Goal: Check status: Check status

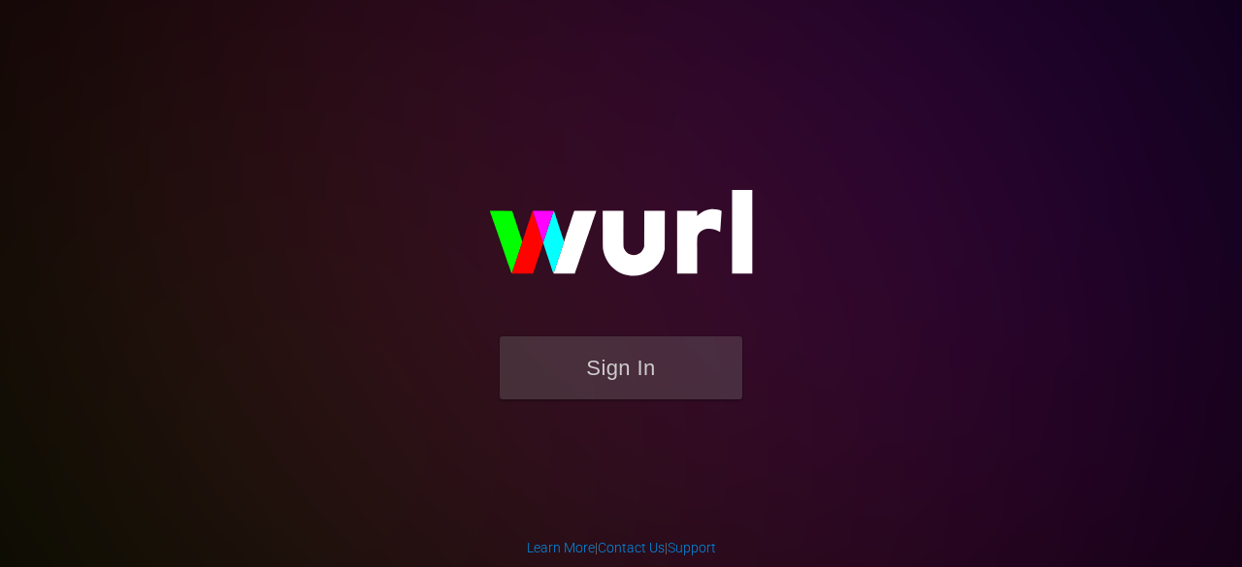
click at [563, 356] on button "Sign In" at bounding box center [621, 368] width 242 height 63
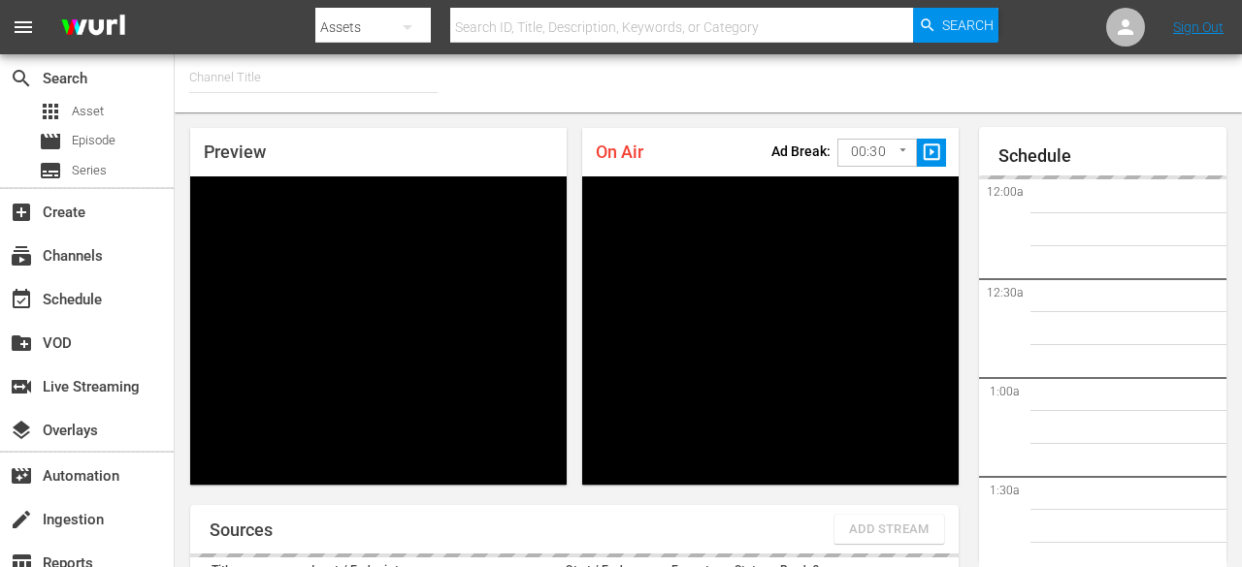
type input "FIFA+ English Global (1781)"
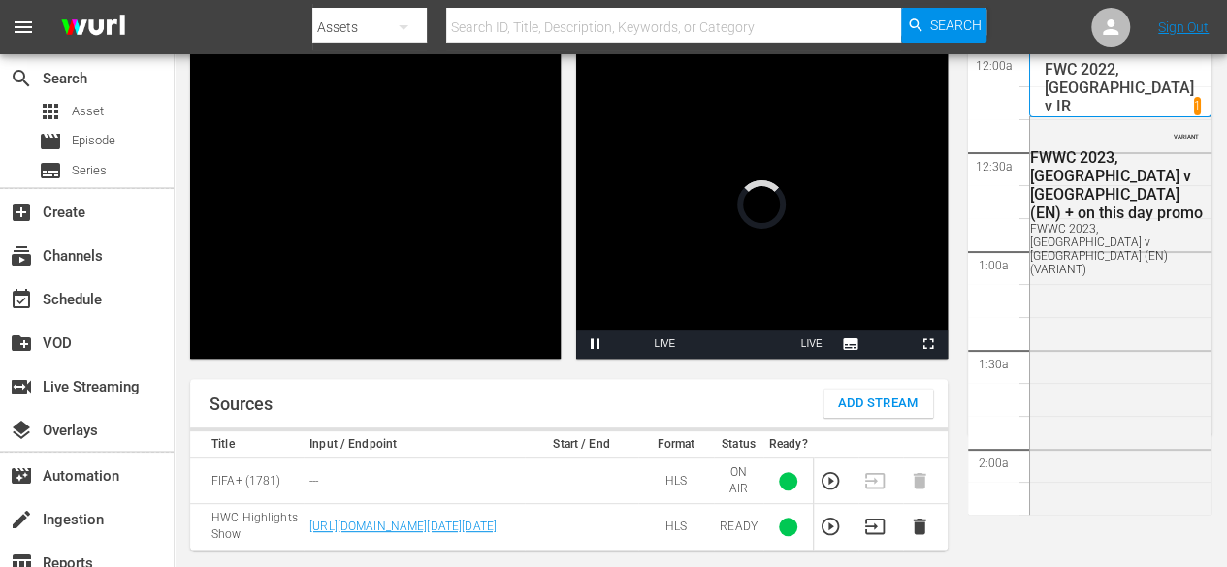
scroll to position [2787, 0]
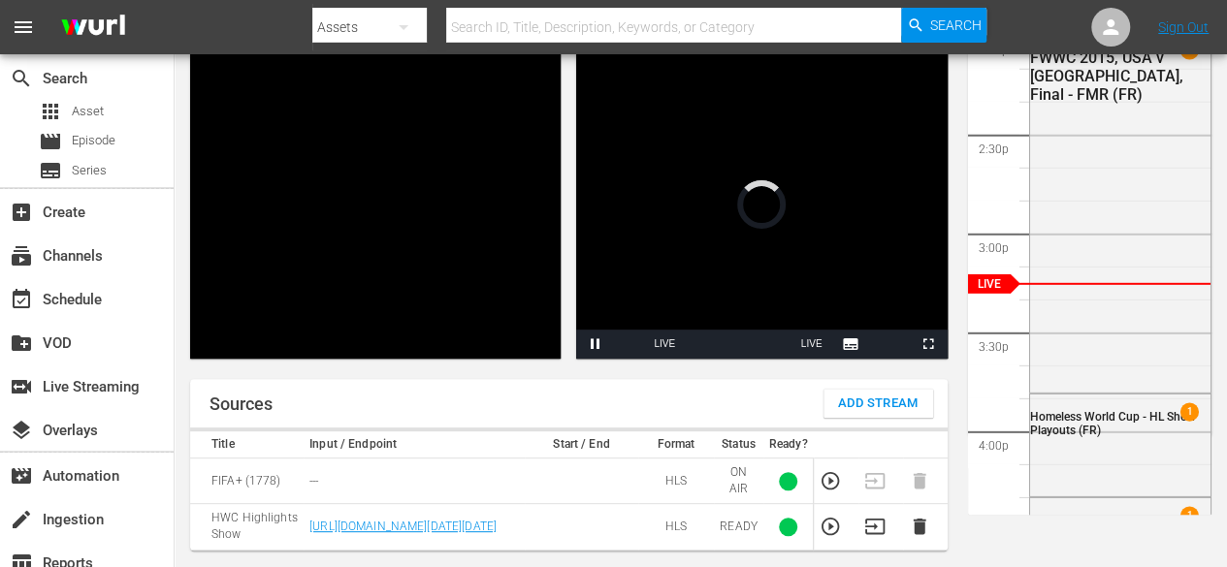
scroll to position [126, 0]
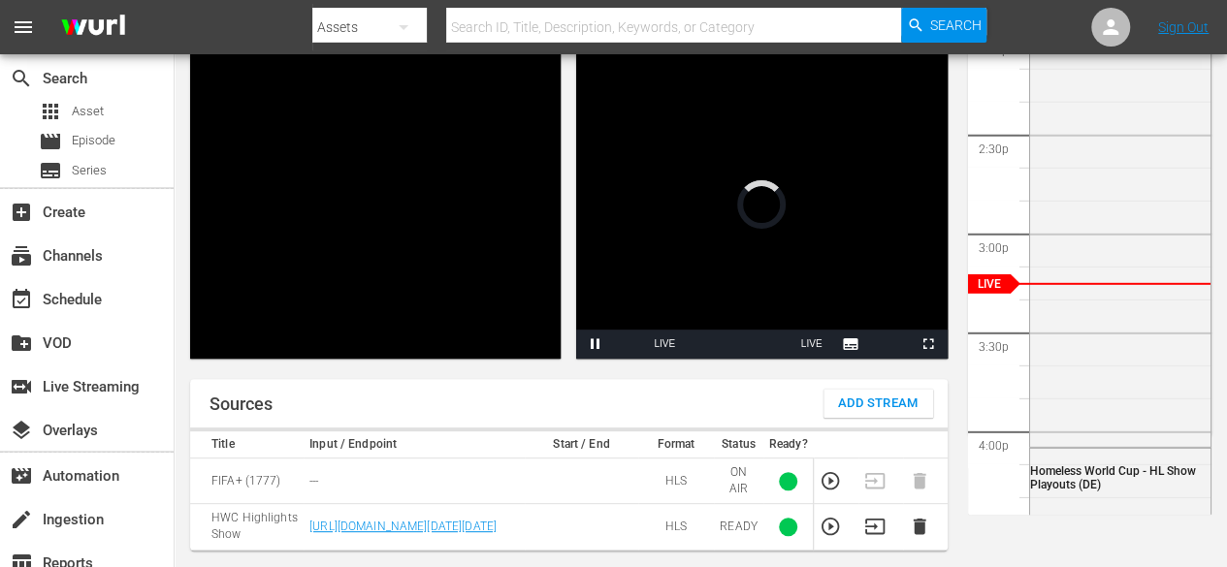
scroll to position [126, 0]
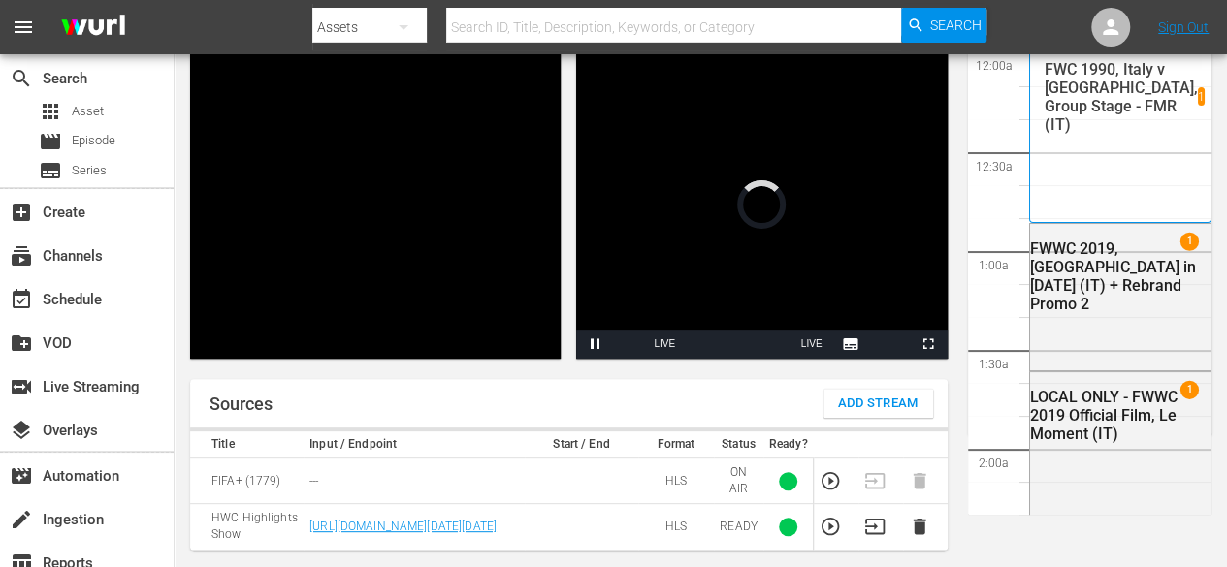
scroll to position [126, 0]
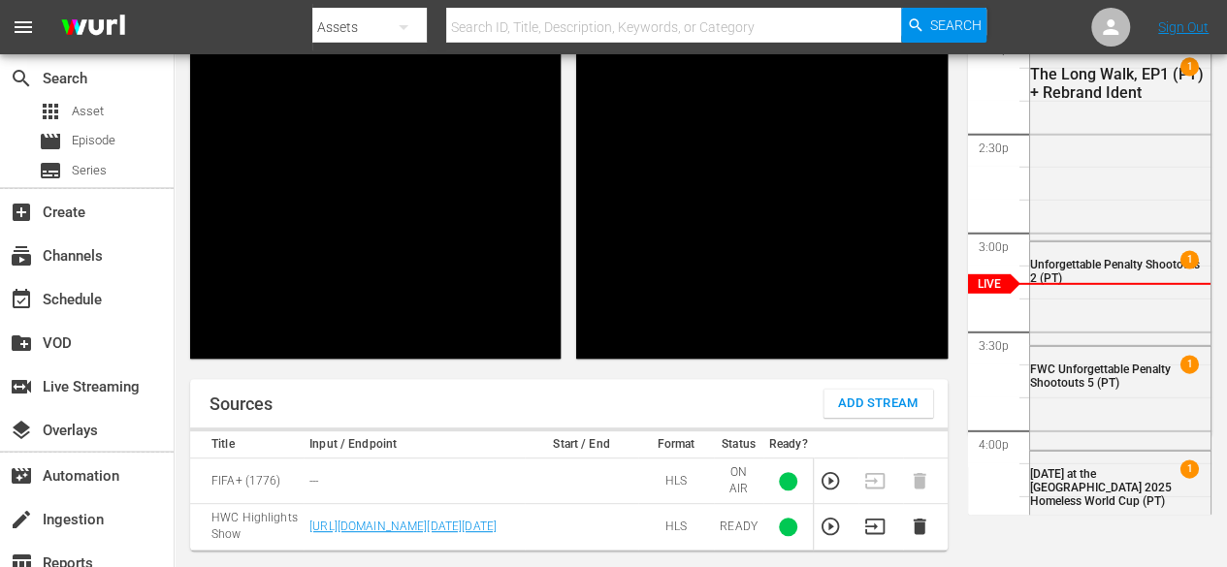
scroll to position [126, 0]
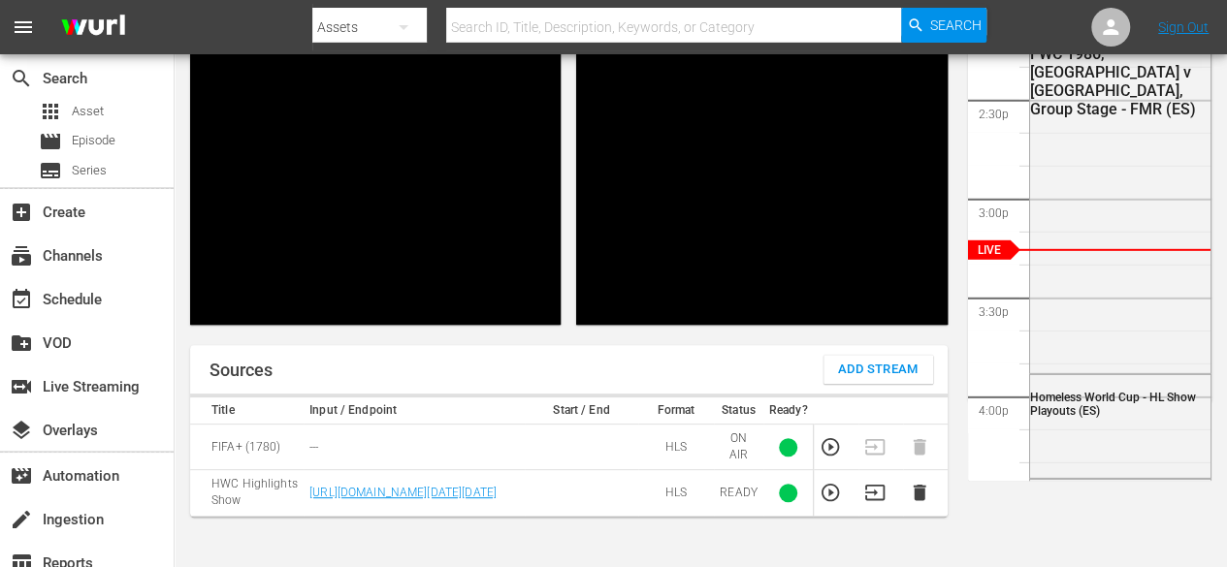
scroll to position [161, 0]
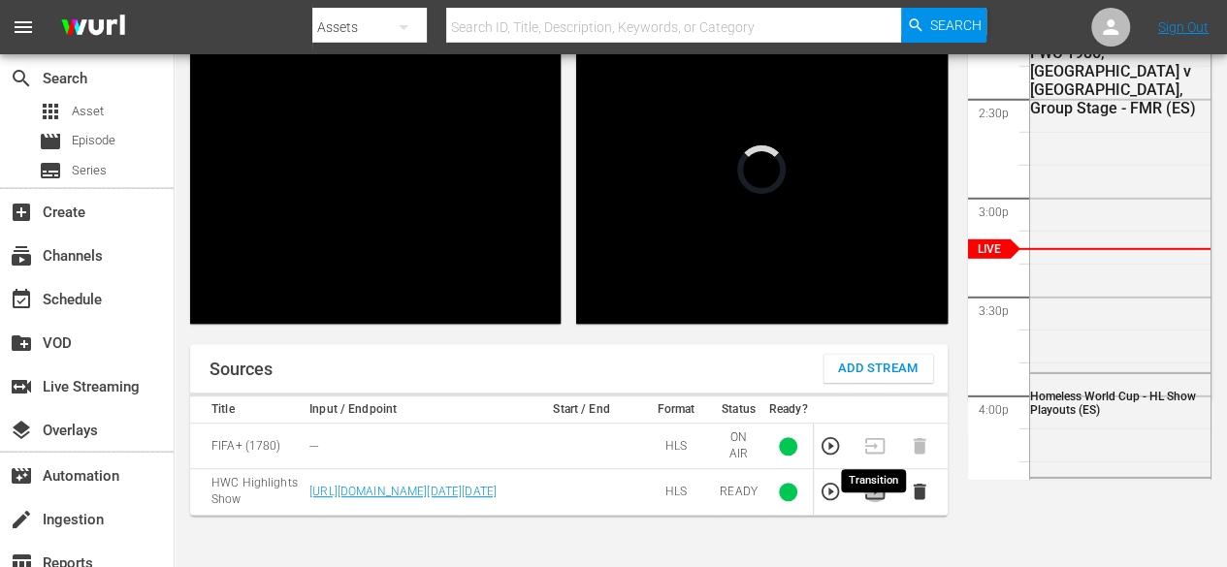
click at [878, 502] on icon "button" at bounding box center [874, 491] width 21 height 21
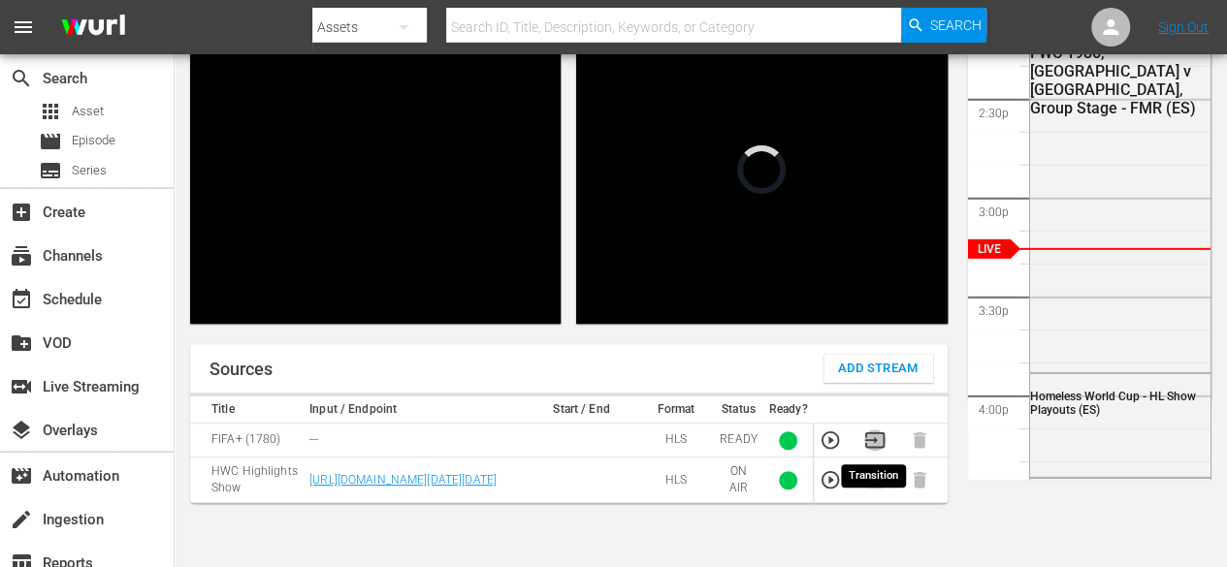
click at [877, 435] on icon "button" at bounding box center [874, 440] width 21 height 21
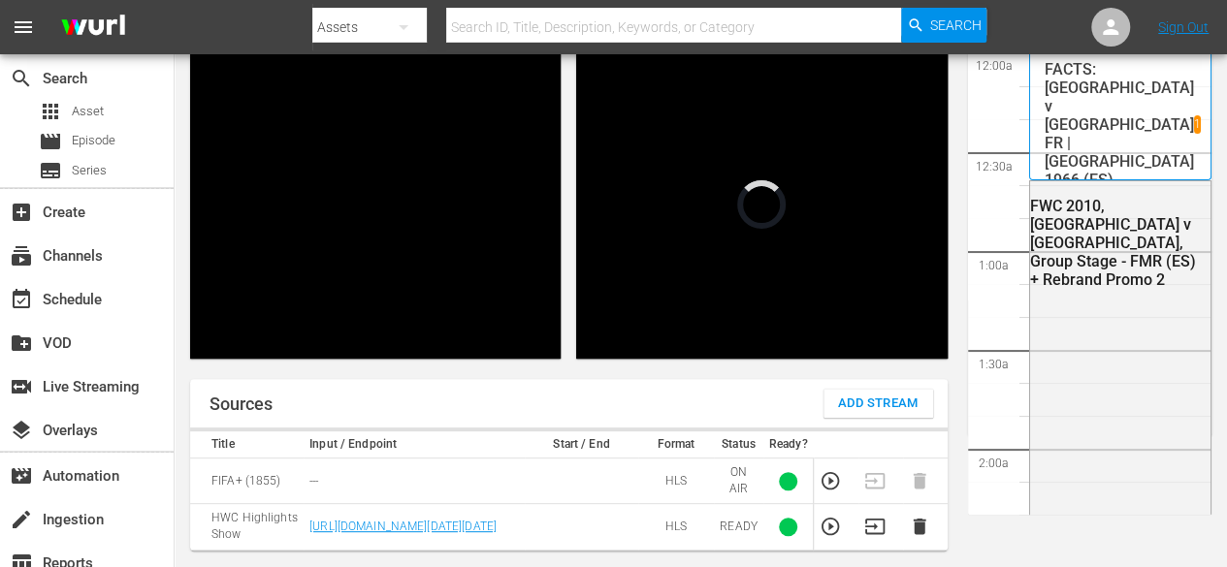
scroll to position [2790, 0]
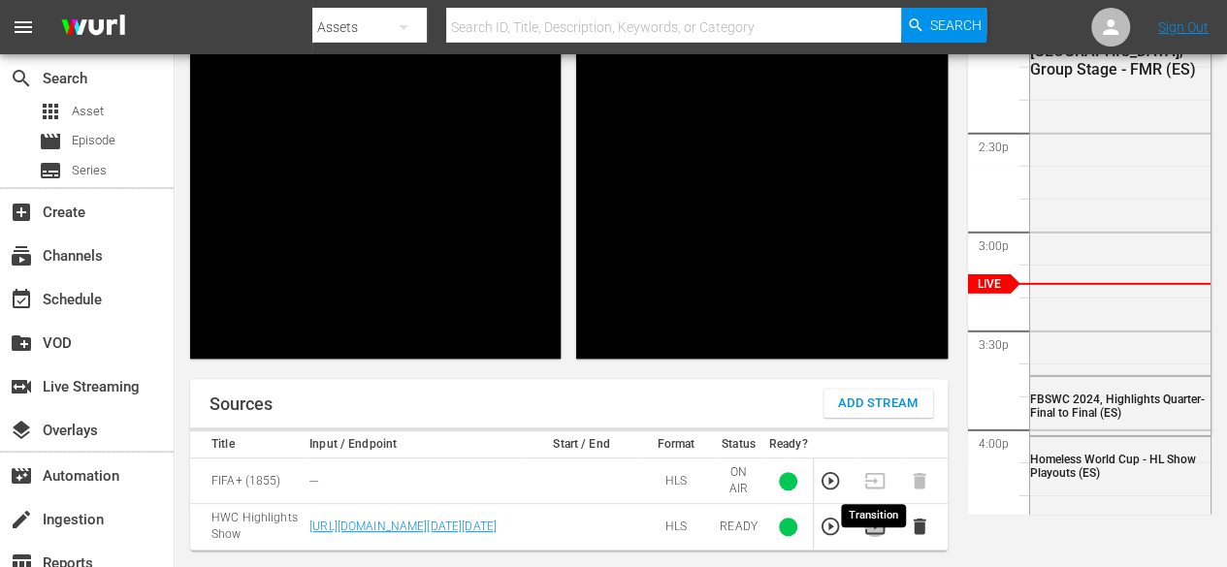
click at [871, 537] on icon "button" at bounding box center [874, 526] width 21 height 21
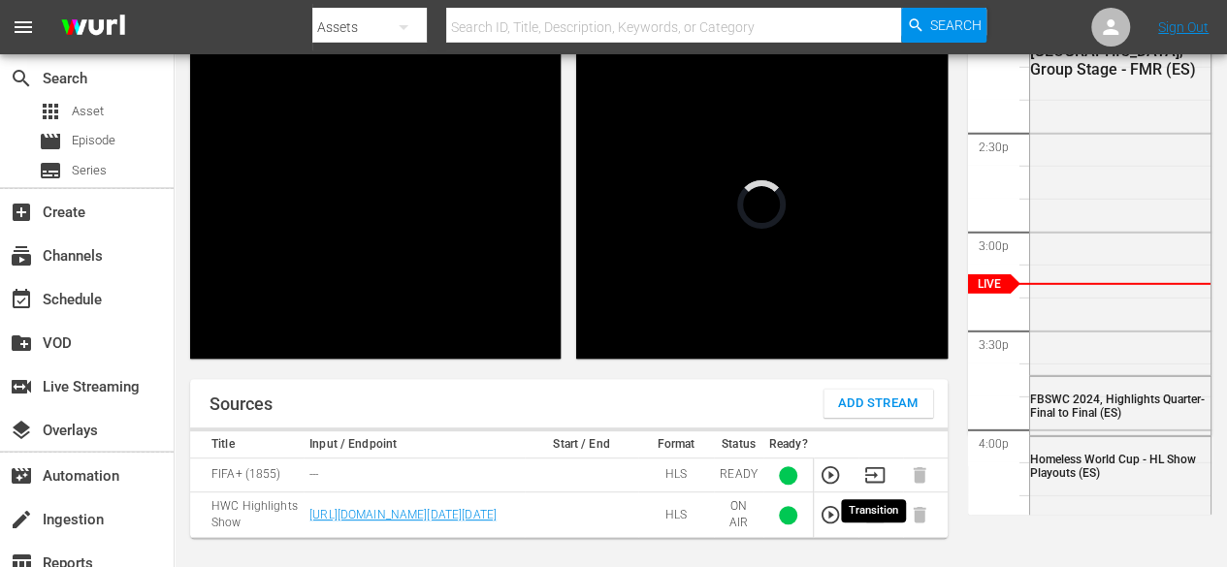
click at [871, 476] on icon "button" at bounding box center [874, 475] width 21 height 21
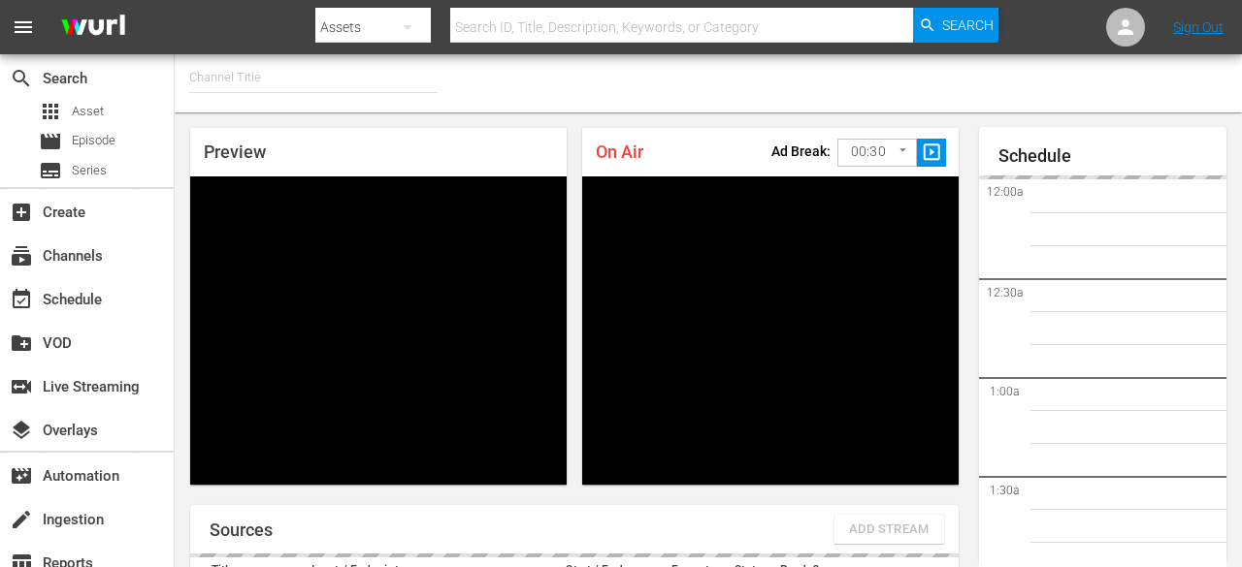
type input "FIFA+ English-Local-US (1854)"
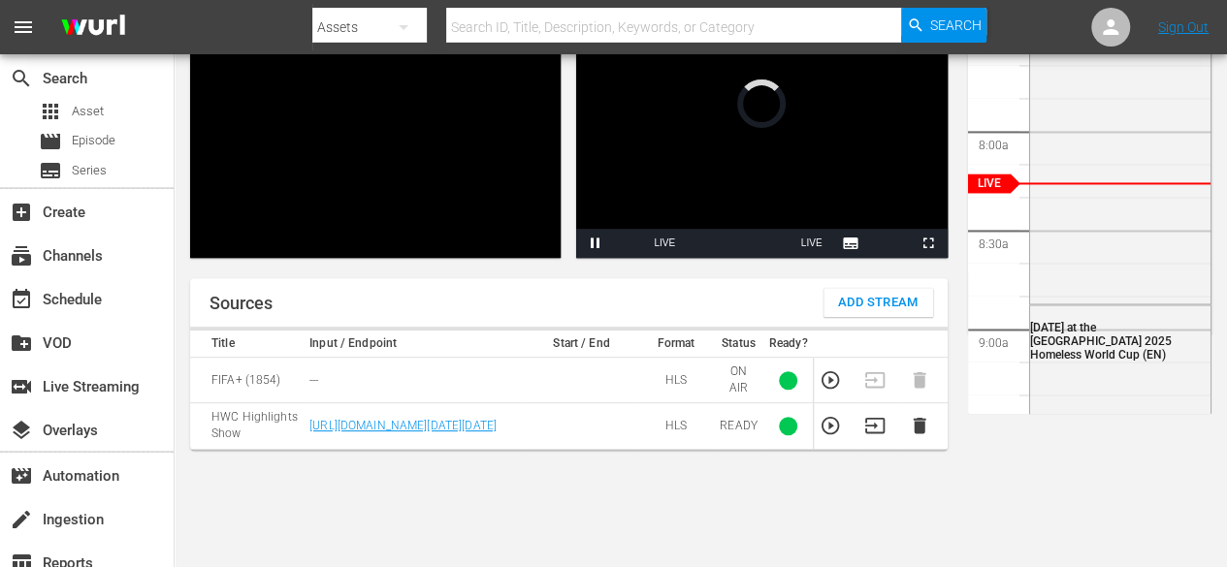
scroll to position [227, 0]
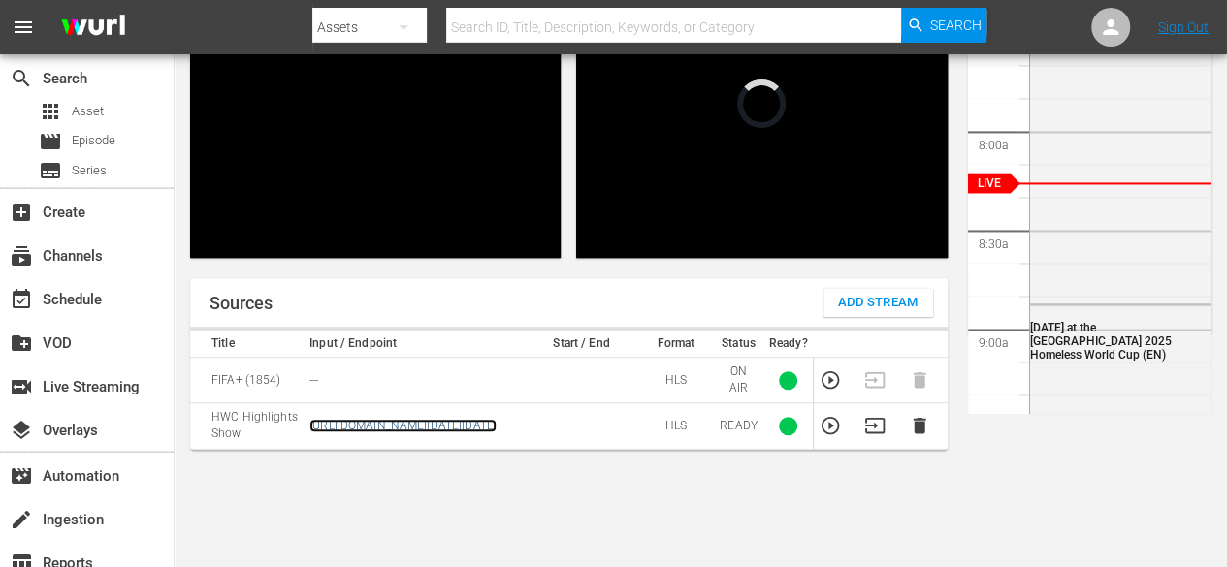
click at [396, 433] on link "[URL][DOMAIN_NAME][DATE][DATE]" at bounding box center [402, 426] width 187 height 14
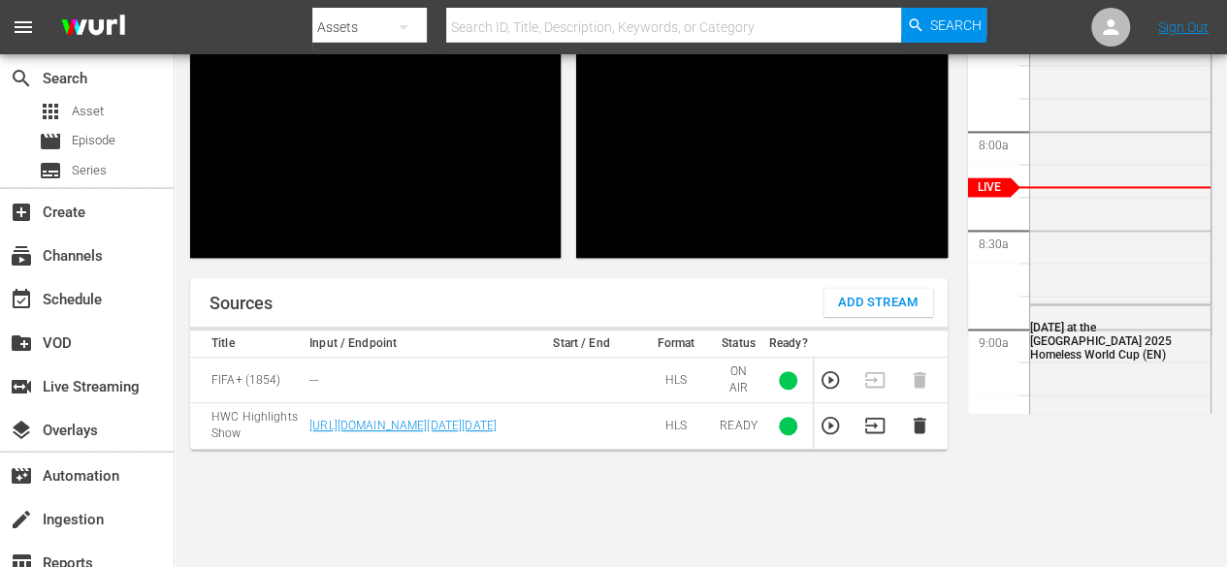
click at [181, 259] on div "Preview Video Player is loading. Play Unmute Current Time 0:00 / Duration -:- L…" at bounding box center [569, 80] width 789 height 388
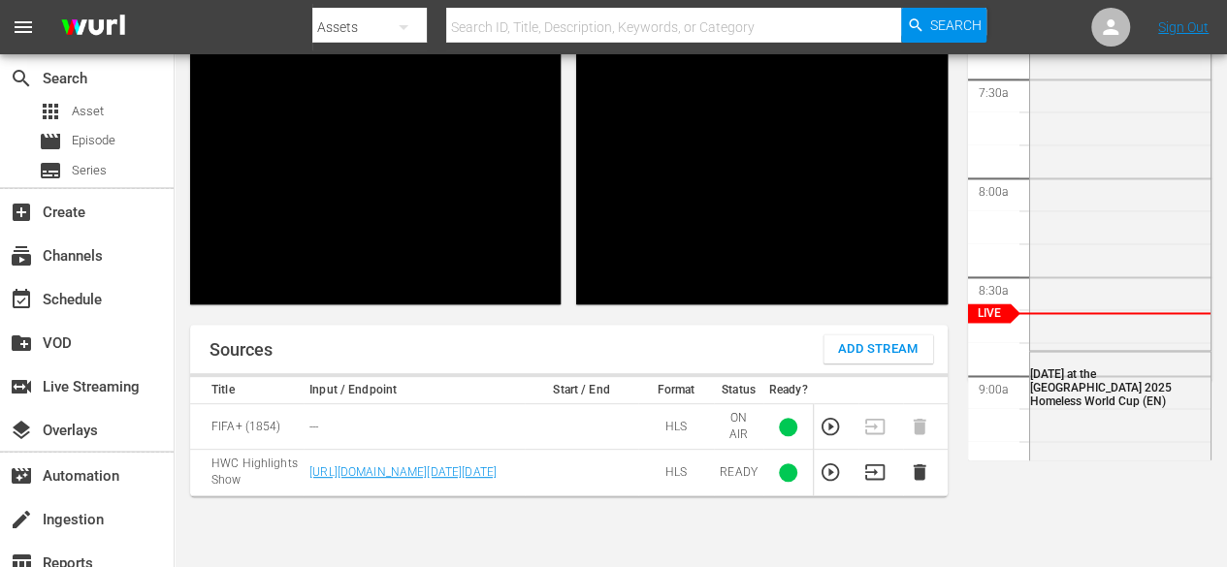
scroll to position [175, 0]
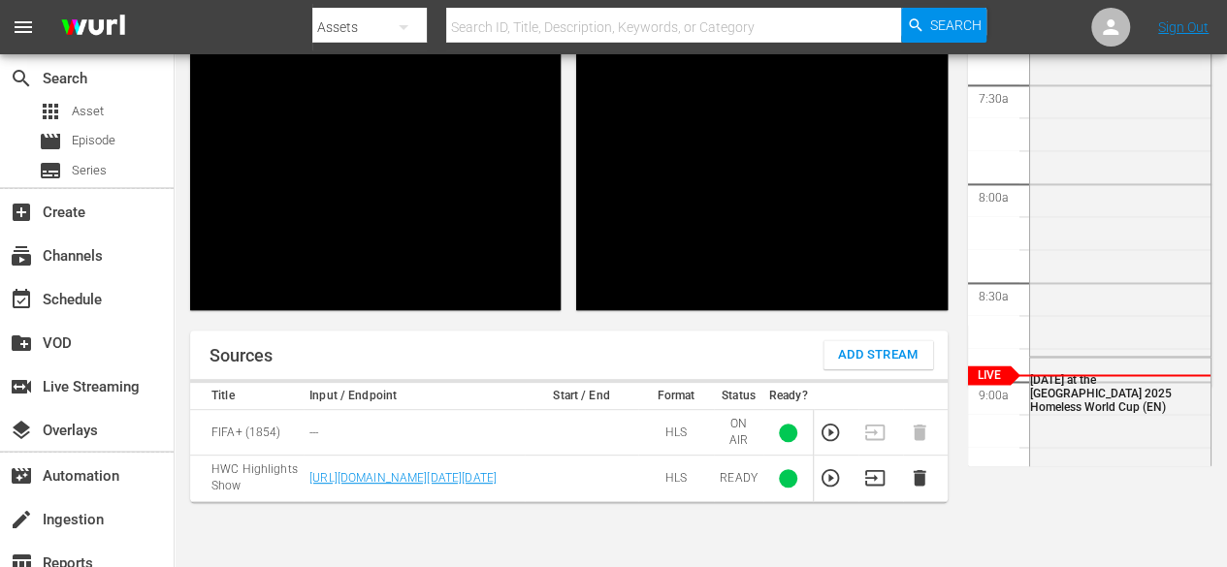
click at [1029, 488] on div "Preview Video Player is loading. Play Unmute Current Time 0:00 / Duration -:- L…" at bounding box center [701, 328] width 1052 height 781
click at [997, 494] on div "Preview Video Player is loading. Play Unmute Current Time 0:00 / Duration -:- L…" at bounding box center [701, 328] width 1052 height 781
click at [1039, 485] on div "Preview Video Player is loading. Play Unmute Current Time 0:00 / Duration -:- L…" at bounding box center [701, 328] width 1052 height 781
click at [1031, 478] on div "Preview Video Player is loading. Play Unmute Current Time 0:00 / Duration -:- L…" at bounding box center [701, 328] width 1052 height 781
click at [868, 489] on icon "button" at bounding box center [874, 478] width 21 height 21
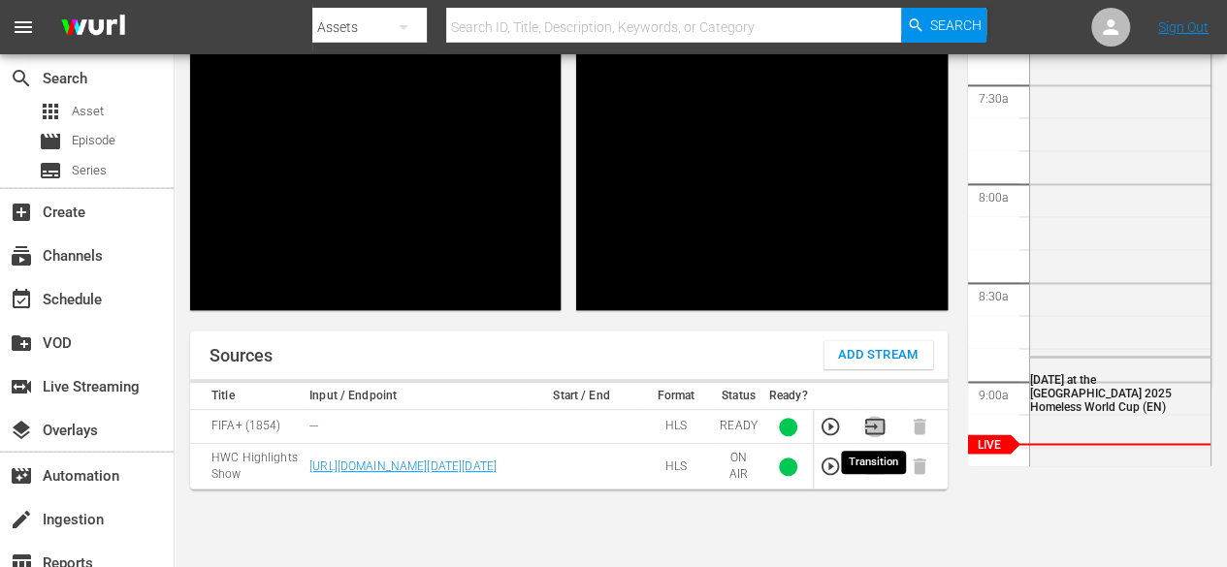
click at [871, 426] on icon "button" at bounding box center [873, 427] width 19 height 16
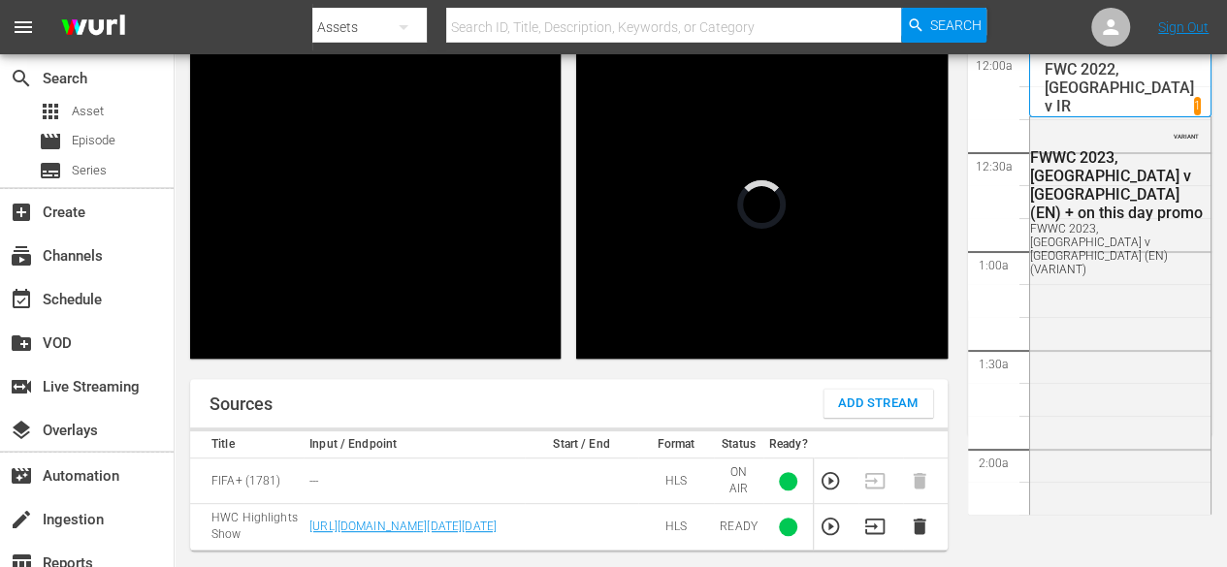
scroll to position [2787, 0]
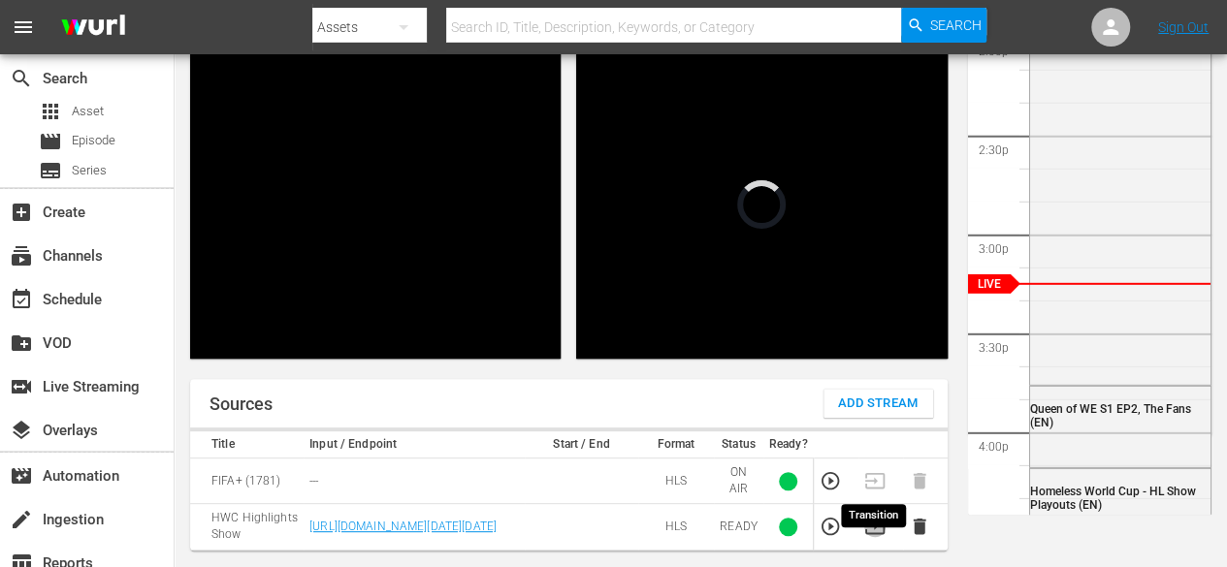
click at [884, 534] on icon "button" at bounding box center [873, 527] width 19 height 16
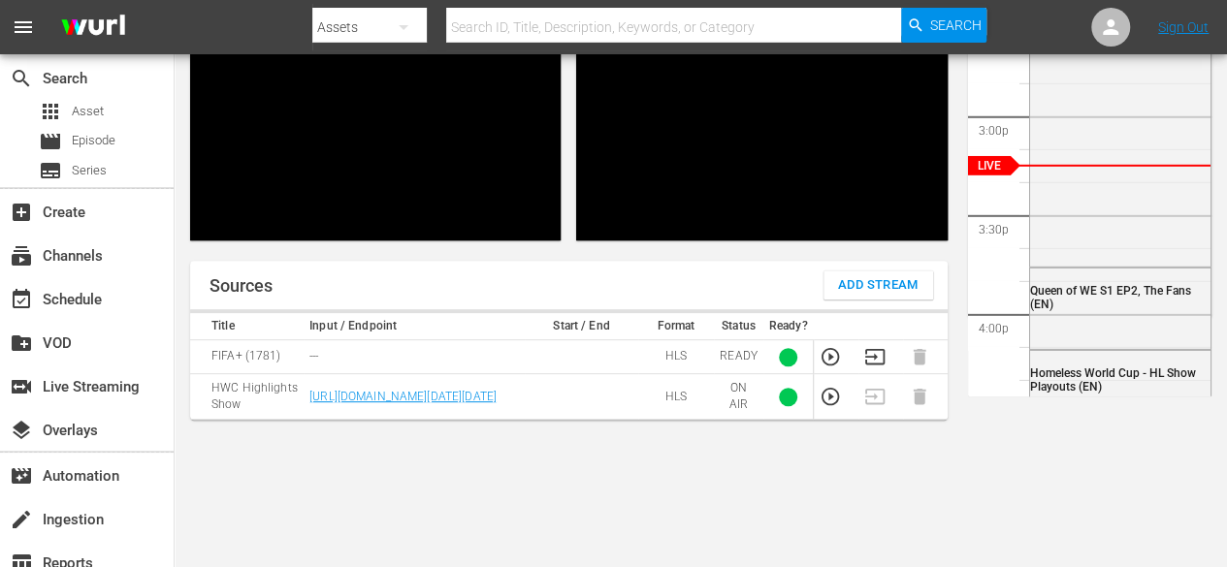
scroll to position [244, 0]
click at [873, 356] on icon "button" at bounding box center [873, 357] width 19 height 16
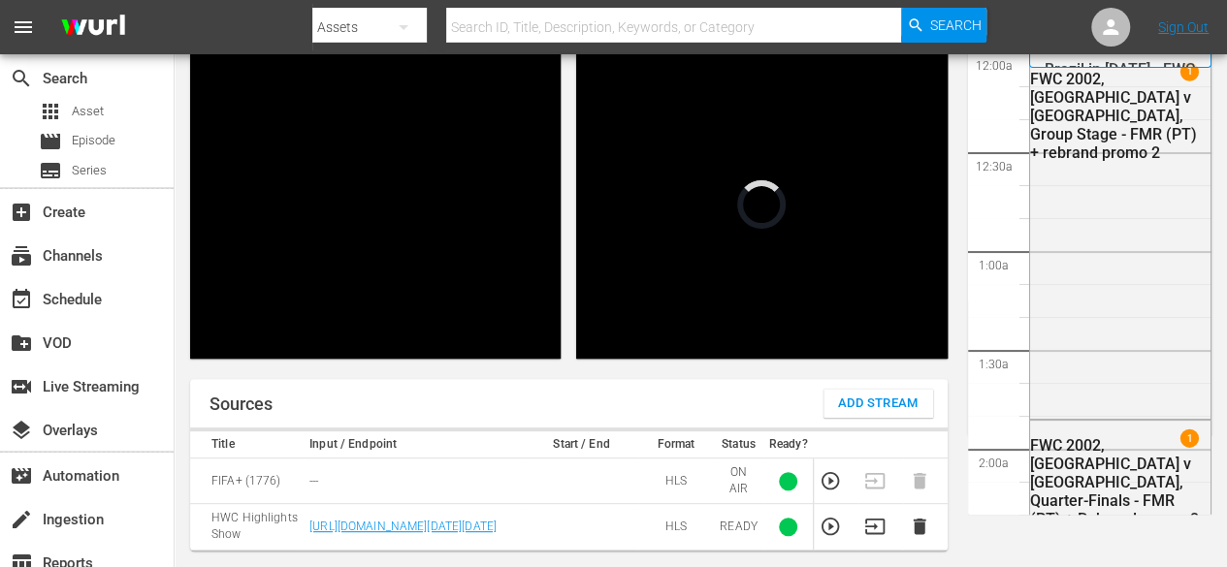
scroll to position [2789, 0]
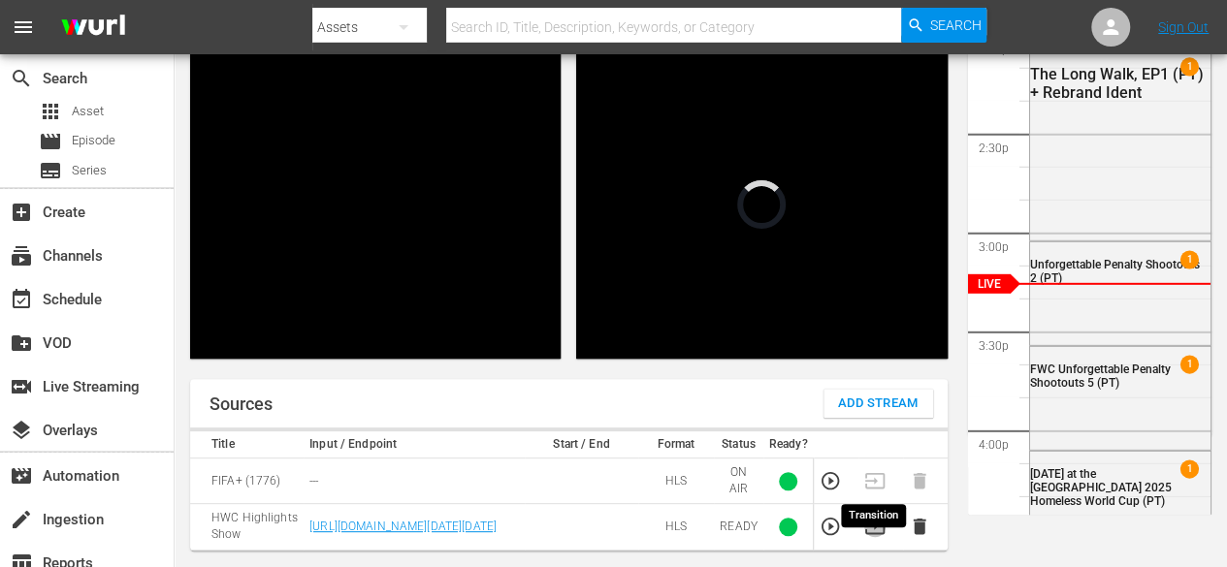
click at [874, 534] on icon "button" at bounding box center [873, 527] width 19 height 16
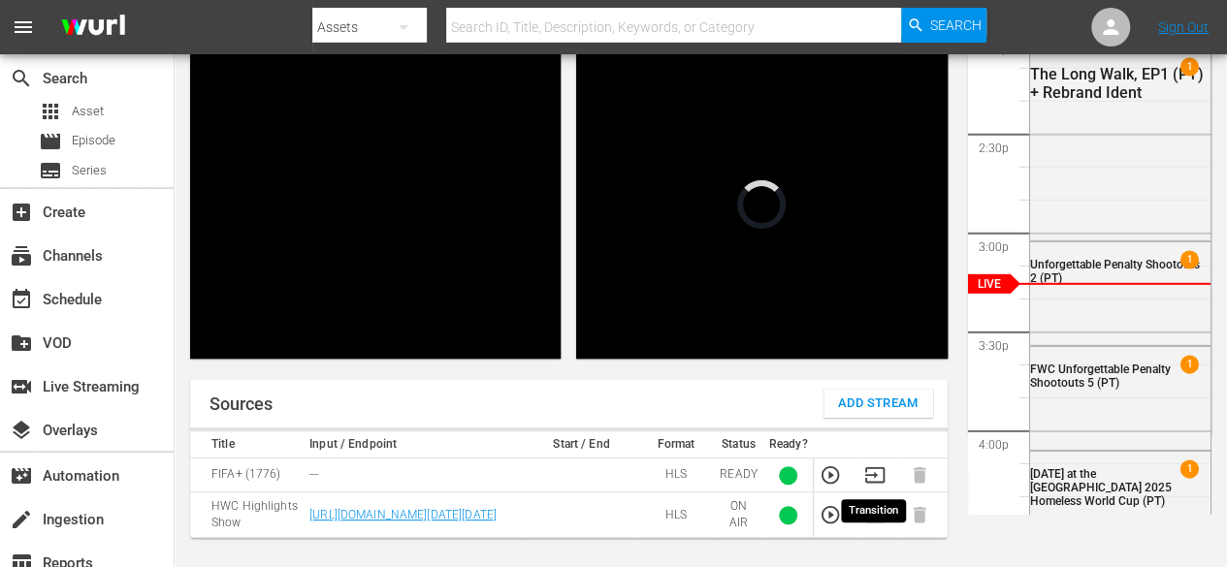
click at [872, 474] on icon "button" at bounding box center [873, 476] width 19 height 16
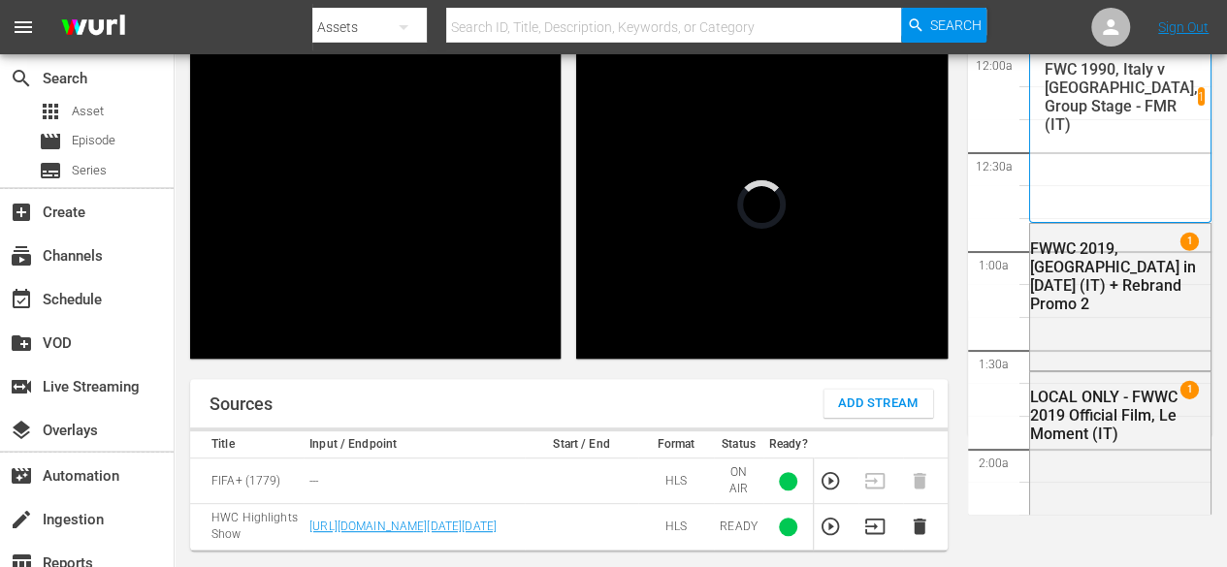
scroll to position [2788, 0]
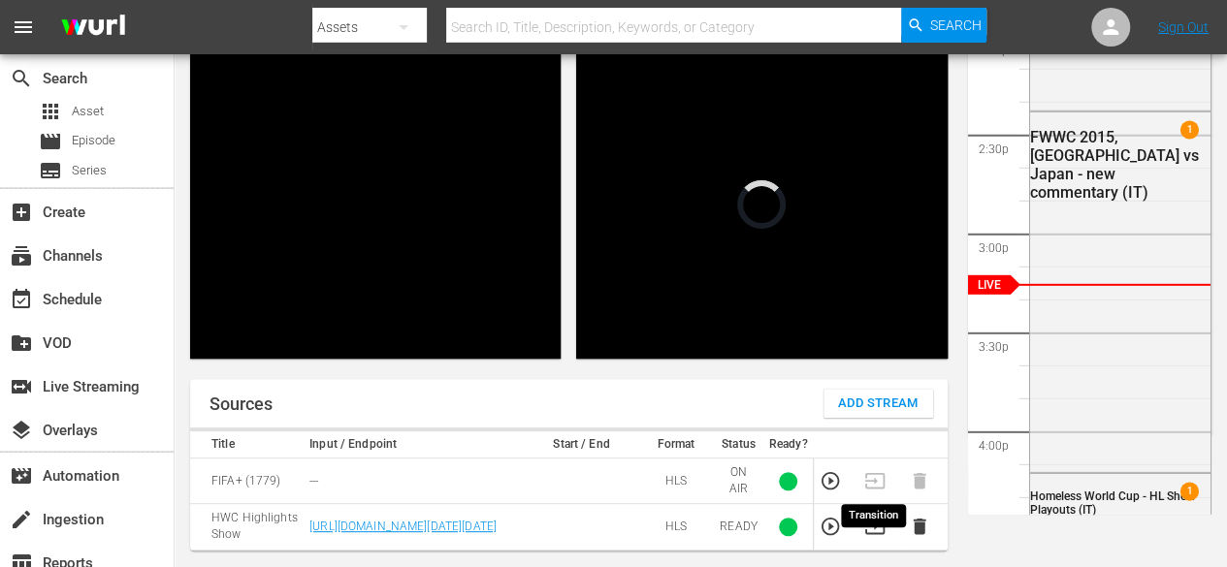
click at [869, 537] on icon "button" at bounding box center [874, 526] width 21 height 21
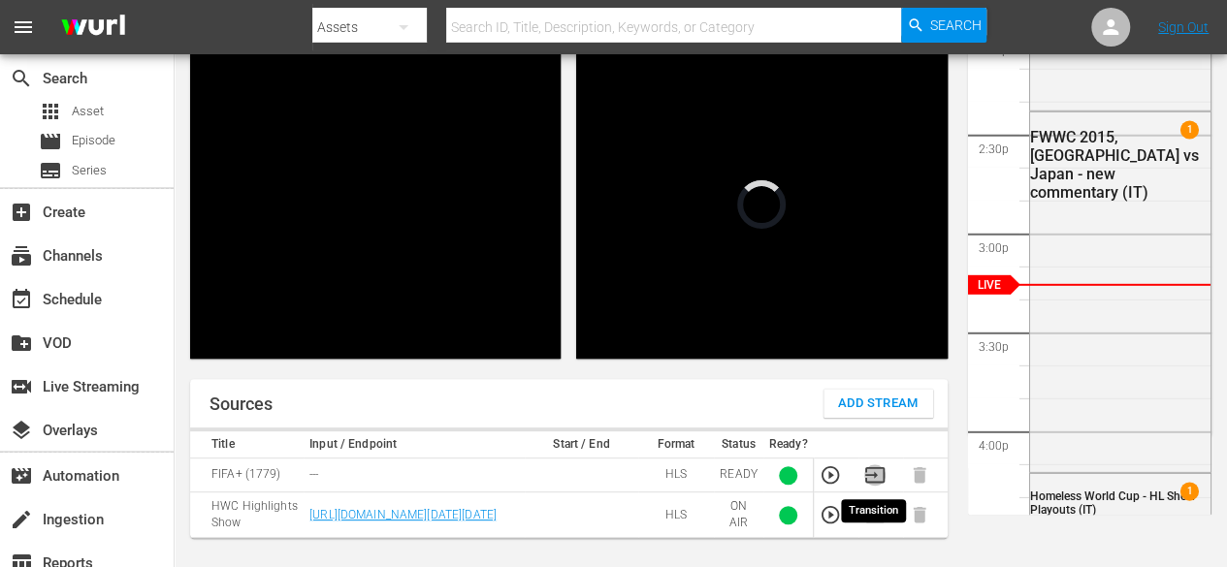
click at [873, 473] on icon "button" at bounding box center [874, 475] width 21 height 21
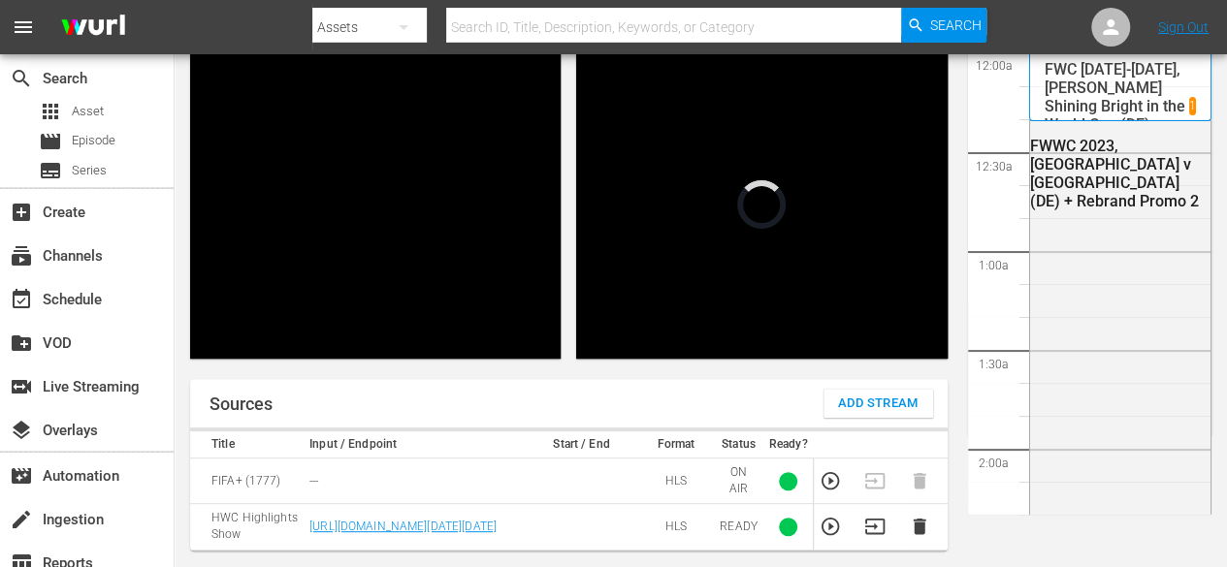
scroll to position [2788, 0]
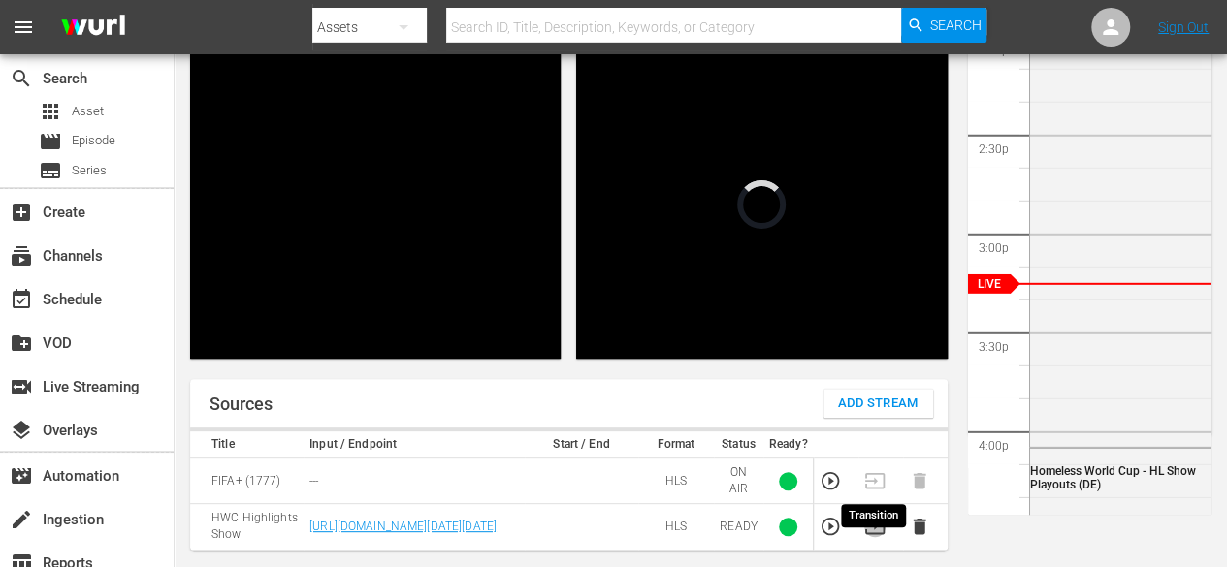
click at [882, 537] on icon "button" at bounding box center [874, 526] width 21 height 21
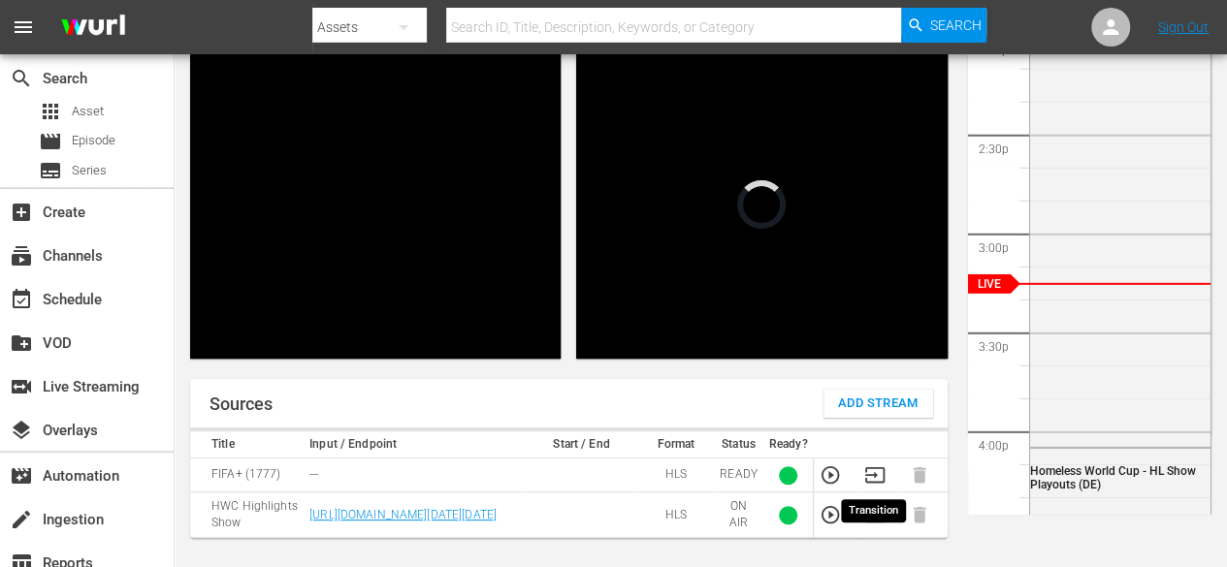
click at [873, 474] on icon "button" at bounding box center [873, 476] width 19 height 16
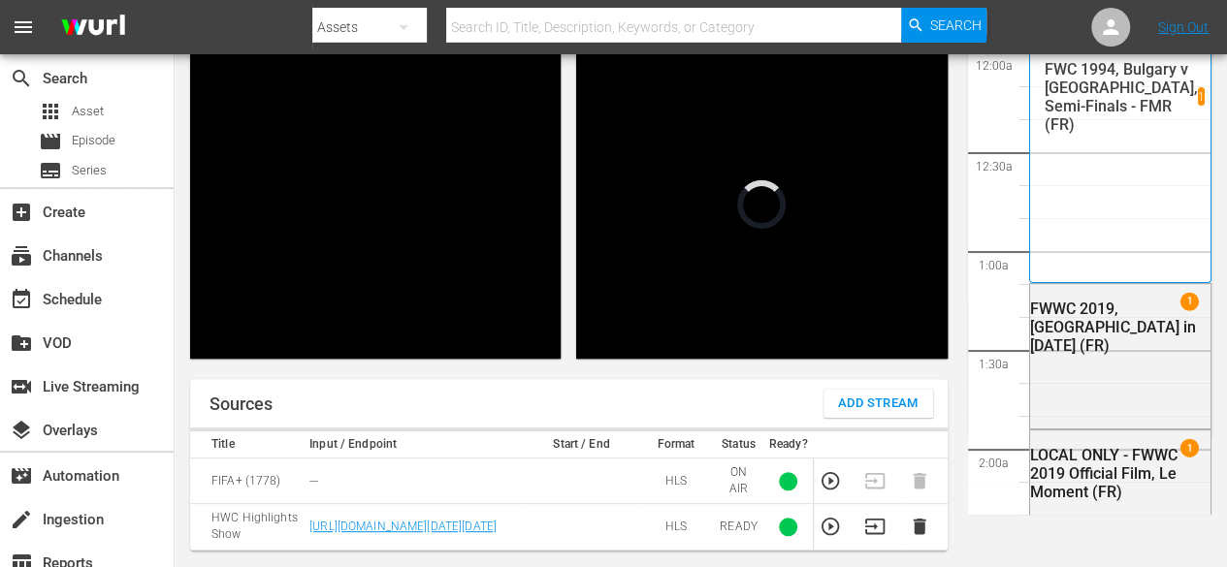
scroll to position [2788, 0]
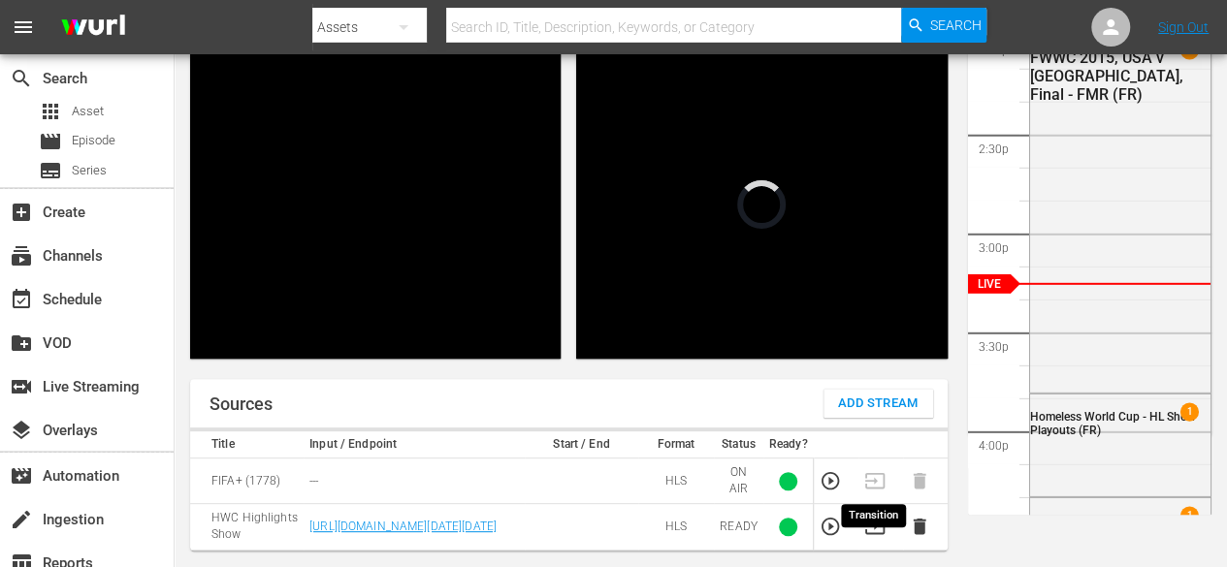
click at [875, 537] on icon "button" at bounding box center [874, 526] width 21 height 21
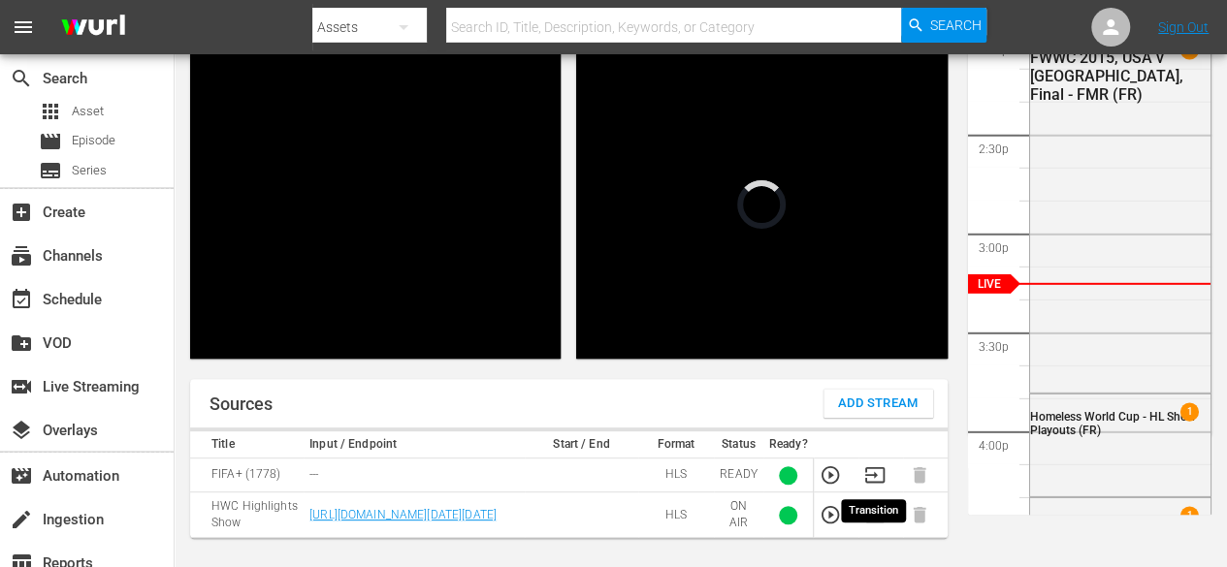
click at [879, 478] on icon "button" at bounding box center [874, 475] width 21 height 21
